Goal: Information Seeking & Learning: Learn about a topic

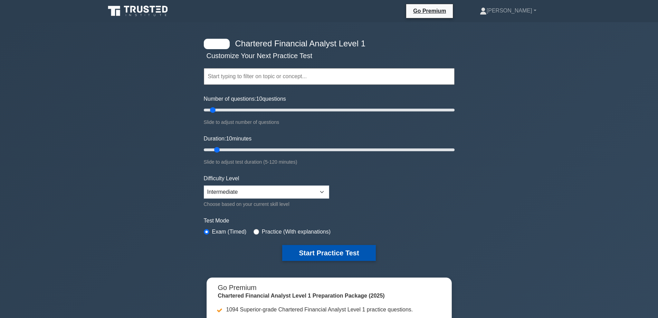
click at [316, 253] on button "Start Practice Test" at bounding box center [328, 253] width 93 height 16
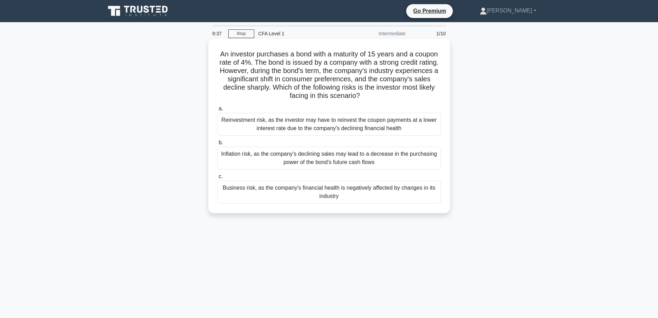
click at [307, 194] on div "Business risk, as the company's financial health is negatively affected by chan…" at bounding box center [329, 191] width 224 height 23
click at [217, 179] on input "c. Business risk, as the company's financial health is negatively affected by c…" at bounding box center [217, 176] width 0 height 4
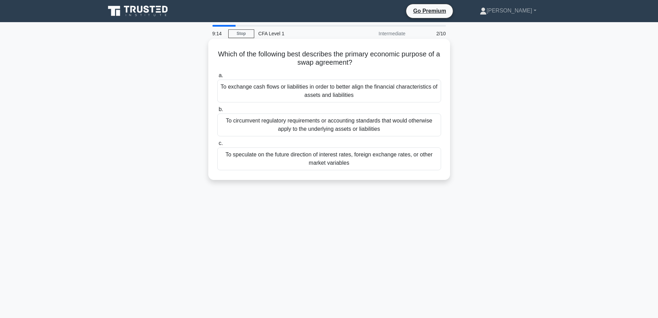
click at [371, 89] on div "To exchange cash flows or liabilities in order to better align the financial ch…" at bounding box center [329, 90] width 224 height 23
click at [217, 78] on input "a. To exchange cash flows or liabilities in order to better align the financial…" at bounding box center [217, 75] width 0 height 4
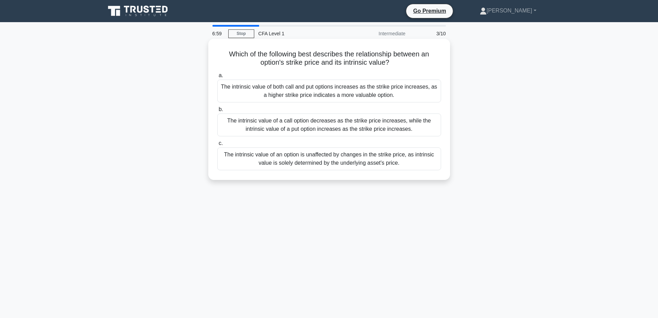
click at [344, 93] on div "The intrinsic value of both call and put options increases as the strike price …" at bounding box center [329, 90] width 224 height 23
click at [217, 78] on input "a. The intrinsic value of both call and put options increases as the strike pri…" at bounding box center [217, 75] width 0 height 4
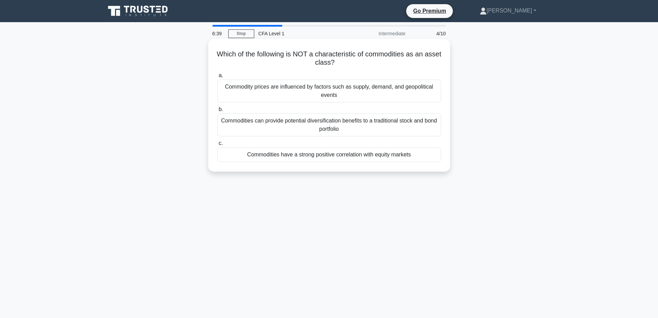
click at [403, 153] on div "Commodities have a strong positive correlation with equity markets" at bounding box center [329, 154] width 224 height 15
click at [217, 146] on input "c. Commodities have a strong positive correlation with equity markets" at bounding box center [217, 143] width 0 height 4
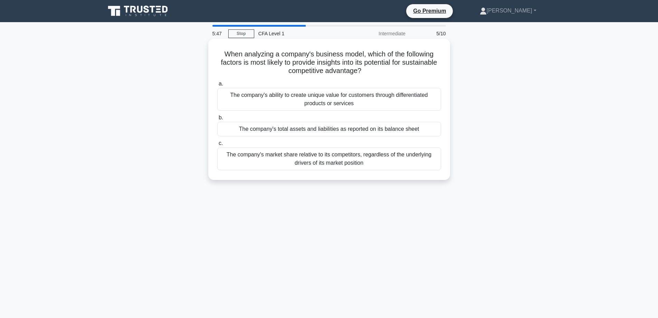
click at [390, 161] on div "The company's market share relative to its competitors, regardless of the under…" at bounding box center [329, 158] width 224 height 23
click at [217, 146] on input "c. The company's market share relative to its competitors, regardless of the un…" at bounding box center [217, 143] width 0 height 4
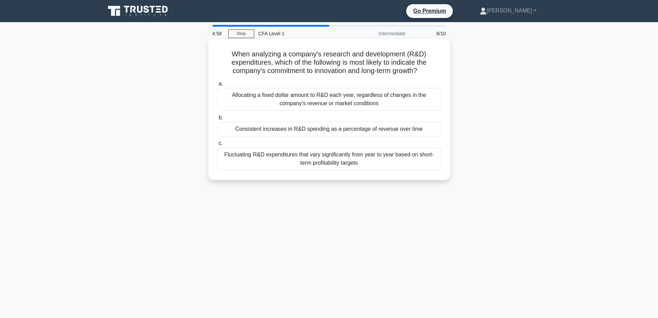
click at [322, 130] on div "Consistent increases in R&D spending as a percentage of revenue over time" at bounding box center [329, 129] width 224 height 15
click at [217, 120] on input "b. Consistent increases in R&D spending as a percentage of revenue over time" at bounding box center [217, 117] width 0 height 4
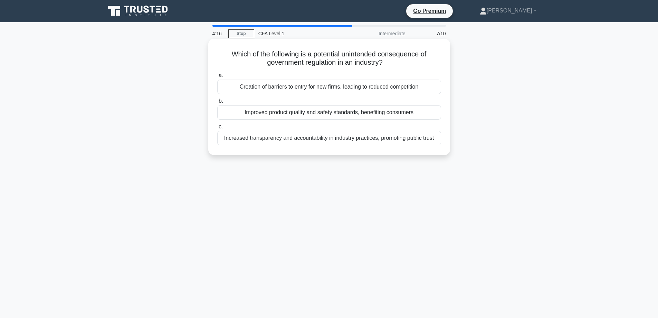
click at [354, 87] on div "Creation of barriers to entry for new firms, leading to reduced competition" at bounding box center [329, 86] width 224 height 15
click at [217, 78] on input "a. Creation of barriers to entry for new firms, leading to reduced competition" at bounding box center [217, 75] width 0 height 4
click at [329, 141] on div "An increase in government spending on infrastructure projects" at bounding box center [329, 138] width 224 height 15
click at [217, 129] on input "c. An increase in government spending on infrastructure projects" at bounding box center [217, 126] width 0 height 4
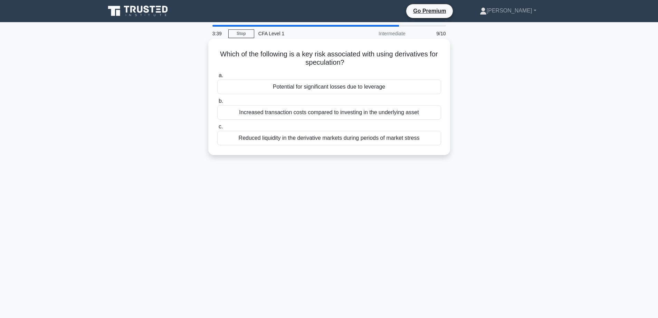
click at [386, 84] on div "Potential for significant losses due to leverage" at bounding box center [329, 86] width 224 height 15
click at [217, 78] on input "a. Potential for significant losses due to leverage" at bounding box center [217, 75] width 0 height 4
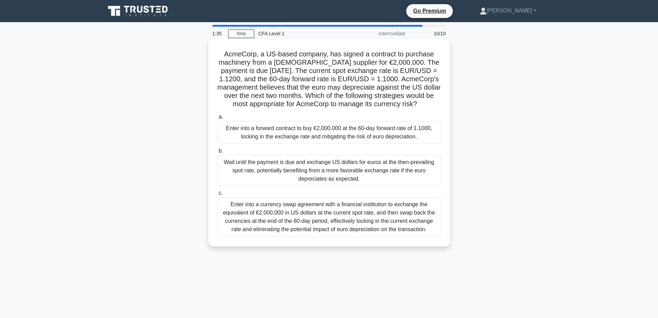
click at [363, 166] on div "Wait until the payment is due and exchange US dollars for euros at the then-pre…" at bounding box center [329, 170] width 224 height 31
click at [217, 153] on input "b. Wait until the payment is due and exchange US dollars for euros at the then-…" at bounding box center [217, 151] width 0 height 4
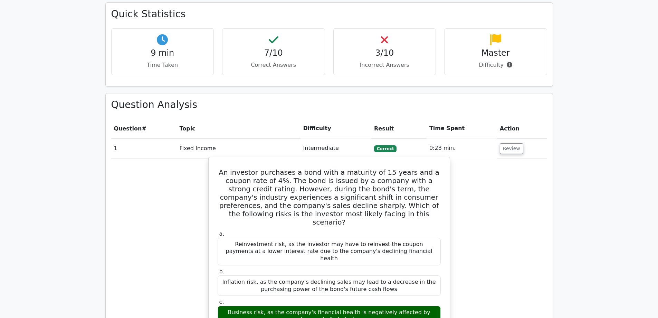
scroll to position [484, 0]
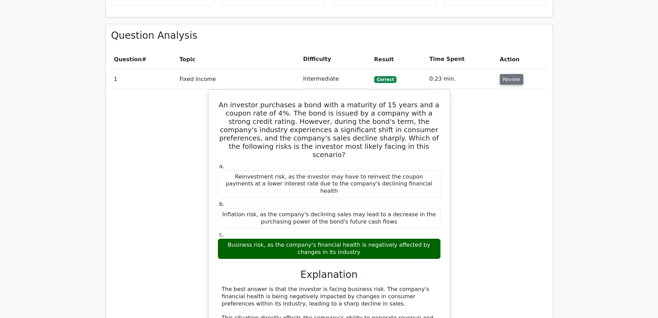
click at [507, 74] on button "Review" at bounding box center [512, 79] width 24 height 11
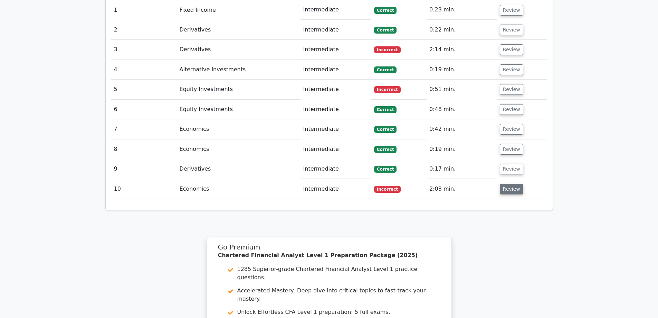
drag, startPoint x: 512, startPoint y: 157, endPoint x: 505, endPoint y: 158, distance: 6.9
click at [512, 184] on button "Review" at bounding box center [512, 189] width 24 height 11
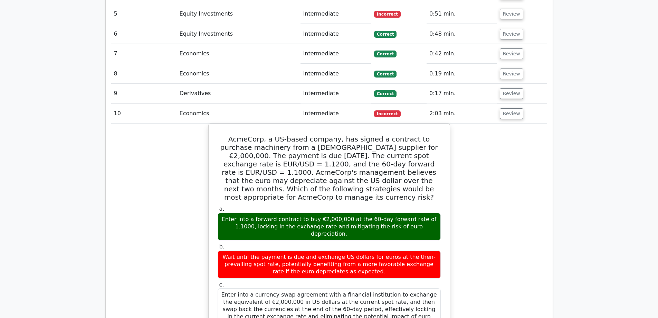
scroll to position [657, 0]
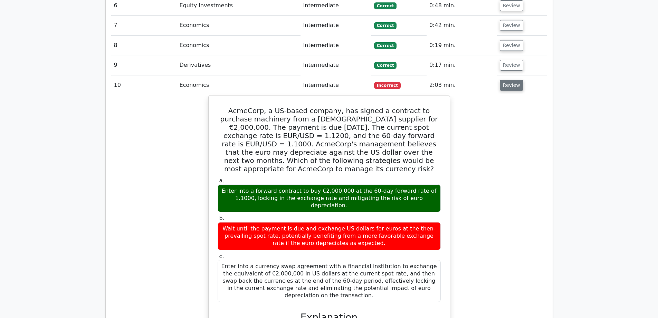
click at [503, 80] on button "Review" at bounding box center [512, 85] width 24 height 11
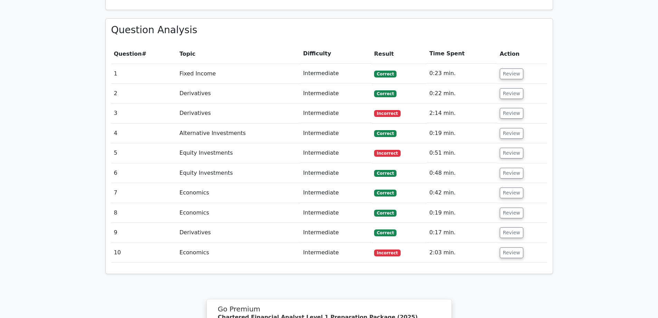
scroll to position [484, 0]
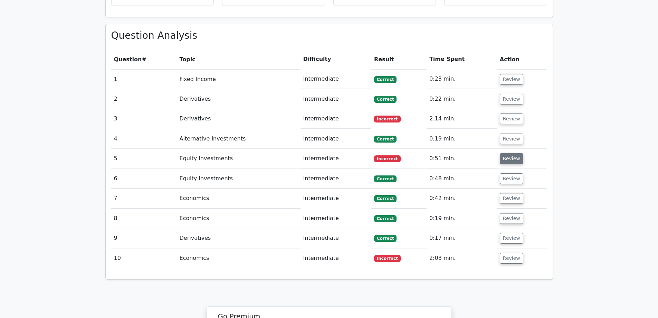
click at [517, 153] on button "Review" at bounding box center [512, 158] width 24 height 11
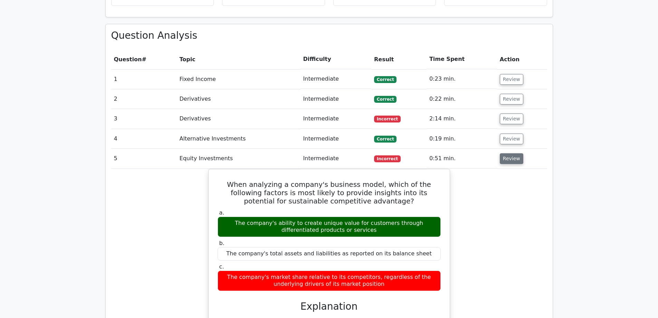
click at [517, 153] on button "Review" at bounding box center [512, 158] width 24 height 11
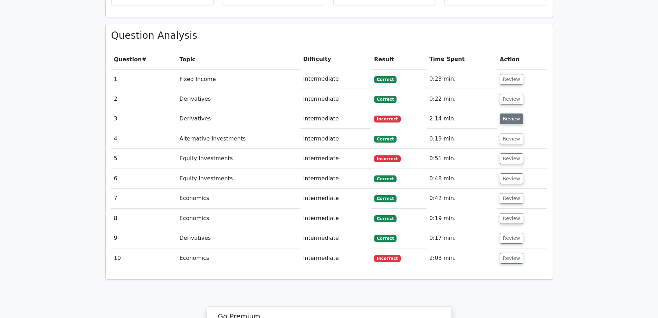
click at [516, 113] on button "Review" at bounding box center [512, 118] width 24 height 11
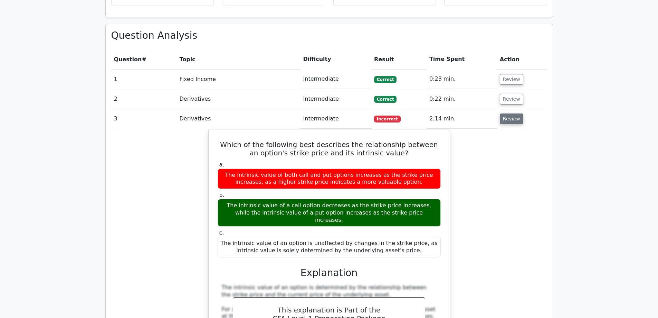
click at [500, 113] on button "Review" at bounding box center [512, 118] width 24 height 11
